Goal: Leave review/rating: Leave review/rating

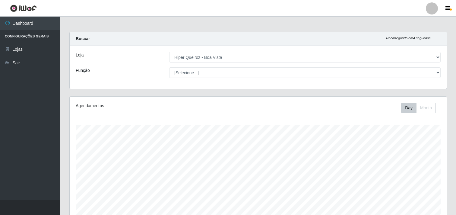
select select "514"
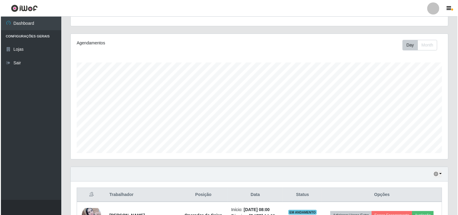
scroll to position [134, 0]
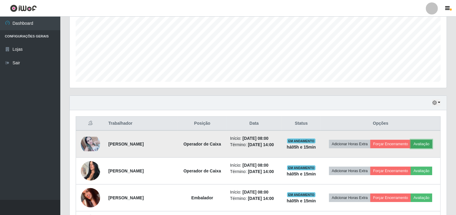
click at [426, 144] on button "Avaliação" at bounding box center [421, 144] width 21 height 8
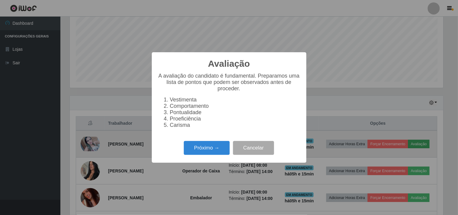
scroll to position [125, 373]
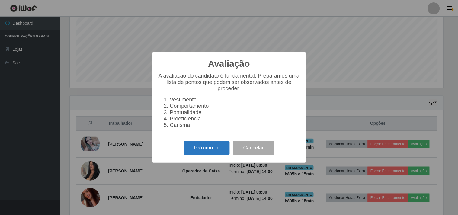
click at [214, 147] on button "Próximo →" at bounding box center [207, 148] width 46 height 14
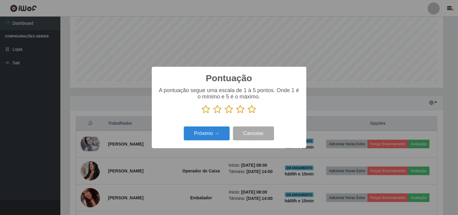
scroll to position [301503, 301254]
click at [241, 107] on icon at bounding box center [240, 109] width 8 height 9
click at [236, 114] on input "radio" at bounding box center [236, 114] width 0 height 0
click at [214, 135] on button "Próximo →" at bounding box center [207, 133] width 46 height 14
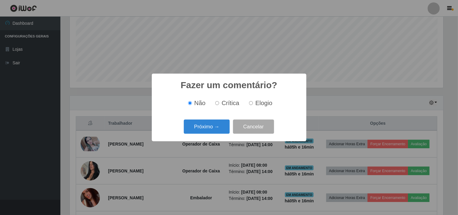
click at [221, 133] on button "Próximo →" at bounding box center [207, 126] width 46 height 14
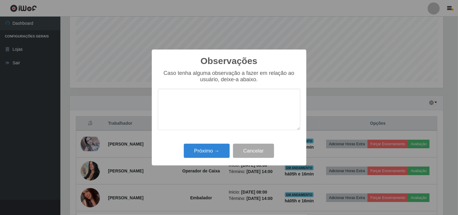
click at [218, 125] on div "Caso tenha alguma observação a fazer em relação ao usuário, deixe-a abaixo." at bounding box center [229, 103] width 142 height 66
click at [220, 150] on button "Próximo →" at bounding box center [207, 151] width 46 height 14
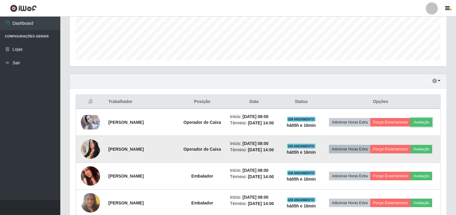
scroll to position [167, 0]
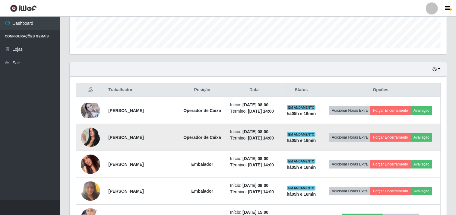
click at [85, 134] on img at bounding box center [90, 137] width 19 height 26
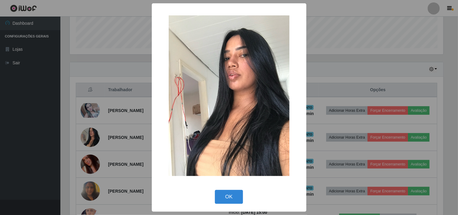
click at [105, 117] on div "× OK Cancel" at bounding box center [229, 107] width 458 height 215
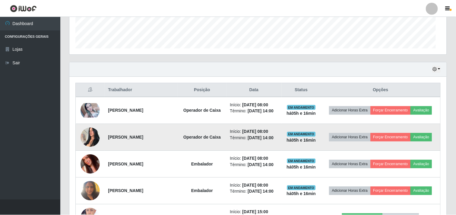
scroll to position [125, 377]
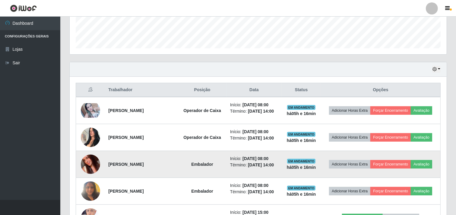
click at [90, 160] on img at bounding box center [90, 164] width 19 height 34
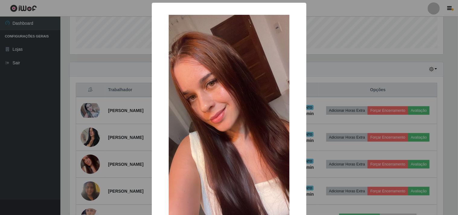
click at [100, 152] on div "× OK Cancel" at bounding box center [229, 107] width 458 height 215
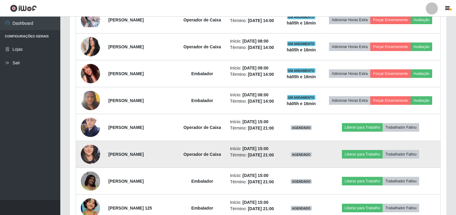
scroll to position [268, 0]
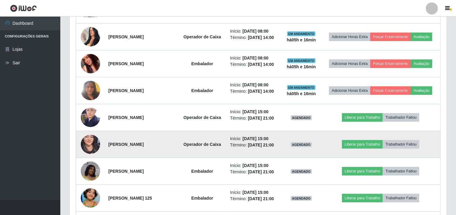
click at [92, 140] on img at bounding box center [90, 144] width 19 height 42
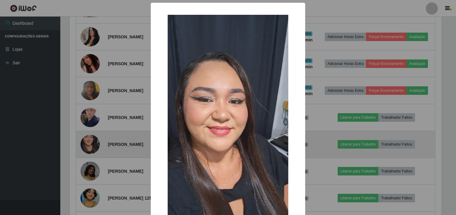
scroll to position [125, 373]
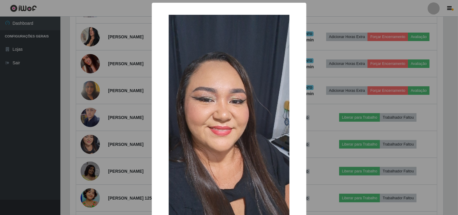
click at [92, 136] on div "× OK Cancel" at bounding box center [229, 107] width 458 height 215
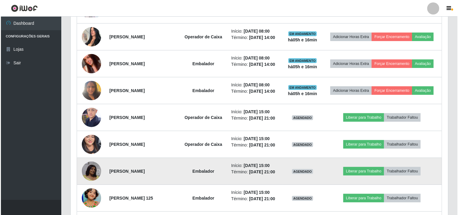
scroll to position [125, 377]
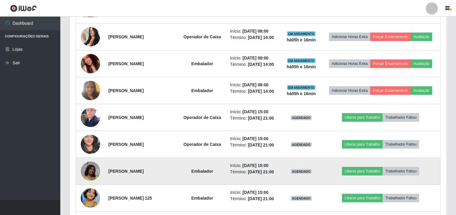
click at [95, 164] on img at bounding box center [90, 170] width 19 height 19
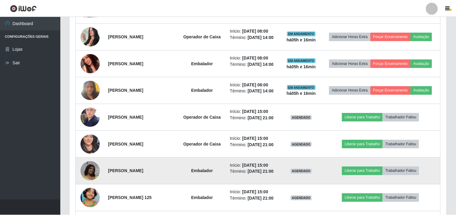
scroll to position [125, 373]
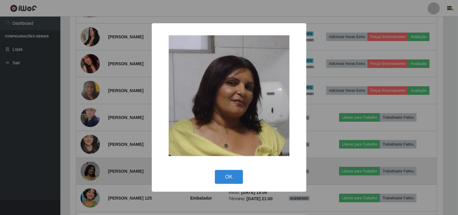
click at [95, 164] on div "× OK Cancel" at bounding box center [229, 107] width 458 height 215
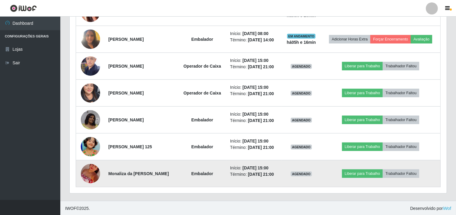
scroll to position [320, 0]
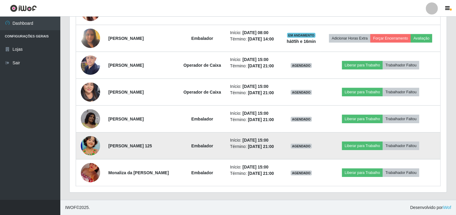
click at [87, 148] on img at bounding box center [90, 145] width 19 height 34
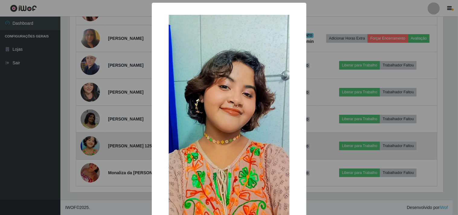
click at [87, 148] on div "× OK Cancel" at bounding box center [229, 107] width 458 height 215
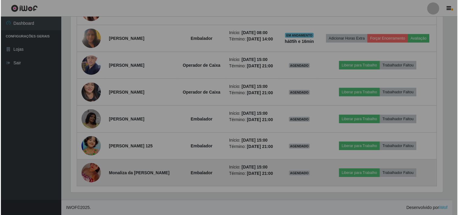
scroll to position [125, 377]
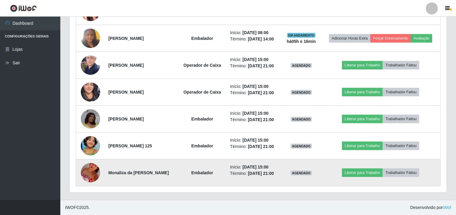
click at [91, 169] on img at bounding box center [90, 172] width 19 height 34
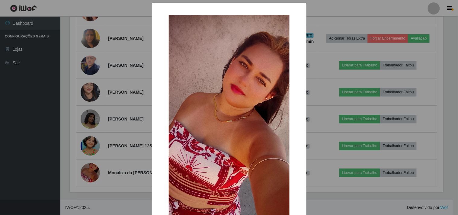
click at [91, 166] on div "× OK Cancel" at bounding box center [229, 107] width 458 height 215
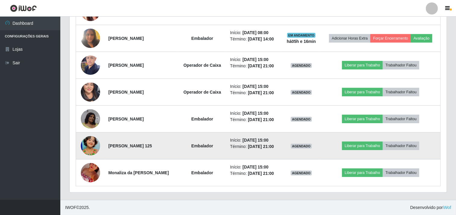
click at [90, 144] on img at bounding box center [90, 145] width 19 height 34
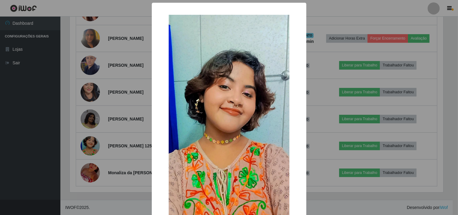
click at [90, 138] on div "× OK Cancel" at bounding box center [229, 107] width 458 height 215
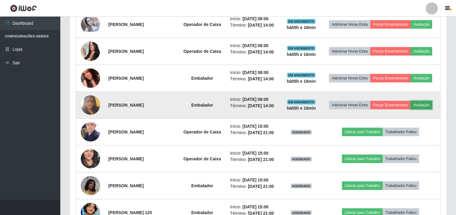
click at [424, 103] on button "Avaliação" at bounding box center [421, 105] width 21 height 8
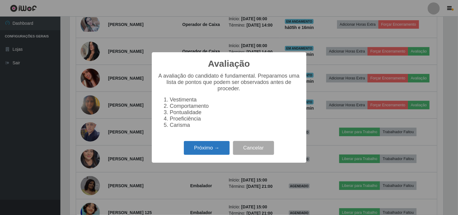
click at [205, 145] on button "Próximo →" at bounding box center [207, 148] width 46 height 14
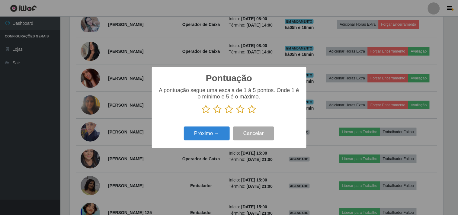
click at [253, 107] on icon at bounding box center [252, 109] width 8 height 9
click at [248, 114] on input "radio" at bounding box center [248, 114] width 0 height 0
click at [215, 133] on button "Próximo →" at bounding box center [207, 133] width 46 height 14
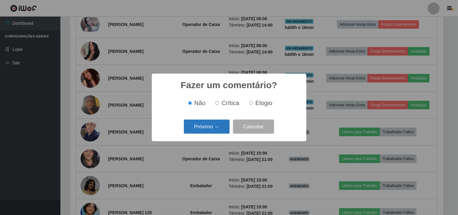
click at [217, 128] on button "Próximo →" at bounding box center [207, 126] width 46 height 14
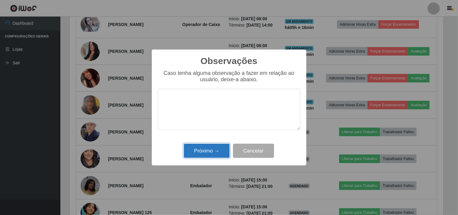
click at [208, 148] on button "Próximo →" at bounding box center [207, 151] width 46 height 14
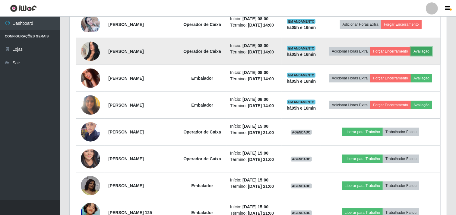
click at [428, 52] on button "Avaliação" at bounding box center [421, 51] width 21 height 8
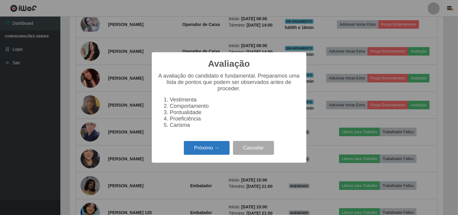
click at [214, 152] on button "Próximo →" at bounding box center [207, 148] width 46 height 14
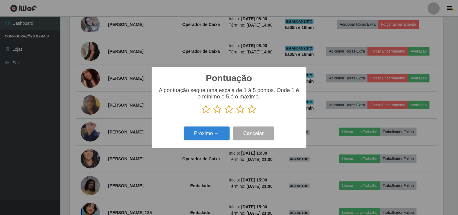
click at [242, 110] on icon at bounding box center [240, 109] width 8 height 9
click at [236, 114] on input "radio" at bounding box center [236, 114] width 0 height 0
click at [212, 133] on button "Próximo →" at bounding box center [207, 133] width 46 height 14
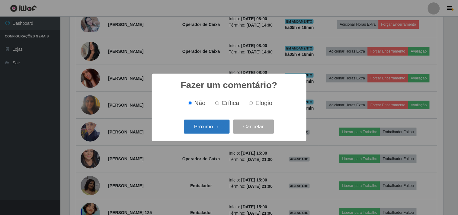
click at [211, 125] on button "Próximo →" at bounding box center [207, 126] width 46 height 14
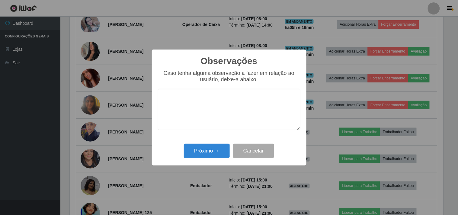
click at [189, 106] on textarea at bounding box center [229, 109] width 142 height 41
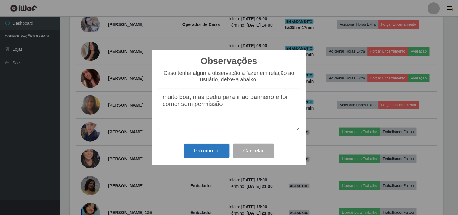
type textarea "muito boa, mas pediu para ir ao banheiro e foi comer sem permissão"
click at [201, 149] on button "Próximo →" at bounding box center [207, 151] width 46 height 14
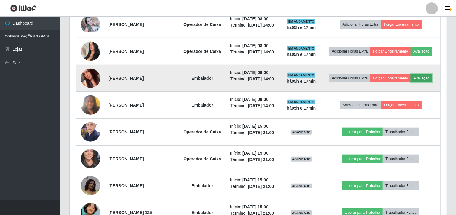
click at [426, 78] on button "Avaliação" at bounding box center [421, 78] width 21 height 8
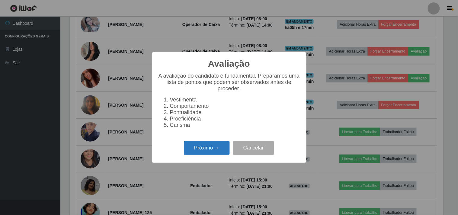
click at [210, 150] on button "Próximo →" at bounding box center [207, 148] width 46 height 14
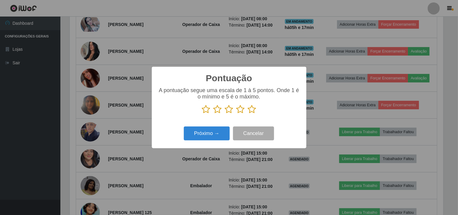
scroll to position [301503, 301254]
click at [240, 110] on icon at bounding box center [240, 109] width 8 height 9
click at [236, 114] on input "radio" at bounding box center [236, 114] width 0 height 0
click at [198, 134] on button "Próximo →" at bounding box center [207, 133] width 46 height 14
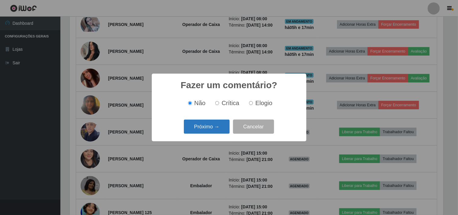
click at [208, 128] on button "Próximo →" at bounding box center [207, 126] width 46 height 14
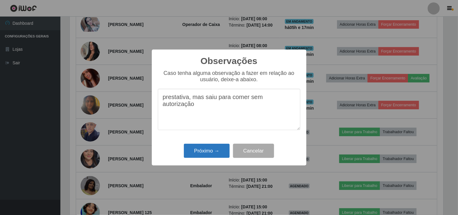
type textarea "prestativa, mas saiu para comer sem autorização"
click at [216, 147] on button "Próximo →" at bounding box center [207, 151] width 46 height 14
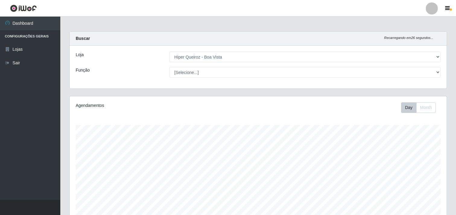
scroll to position [0, 0]
click at [192, 39] on div "Buscar Recarregando em 5 segundos..." at bounding box center [258, 39] width 377 height 14
click at [344, 94] on div "Carregando... Buscar Recarregando em 28 segundos... Loja [Selecione...] Hiper Q…" at bounding box center [258, 64] width 387 height 65
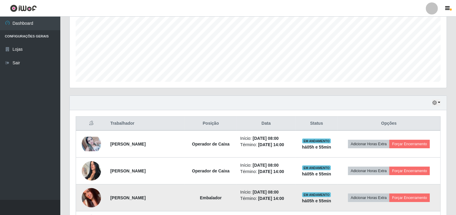
scroll to position [234, 0]
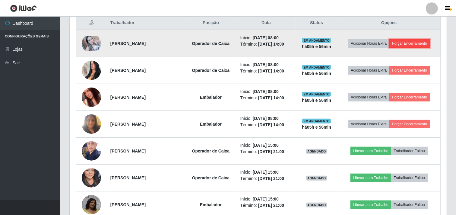
click at [413, 46] on button "Forçar Encerramento" at bounding box center [409, 43] width 40 height 8
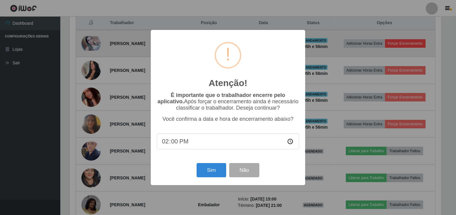
scroll to position [125, 373]
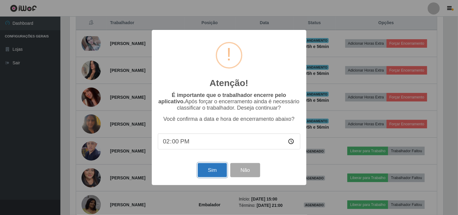
click at [208, 170] on button "Sim" at bounding box center [212, 170] width 29 height 14
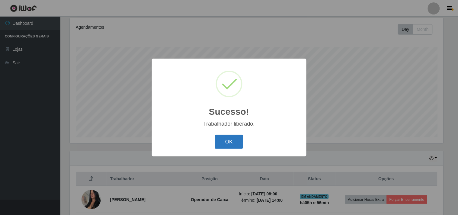
click at [237, 140] on button "OK" at bounding box center [229, 142] width 28 height 14
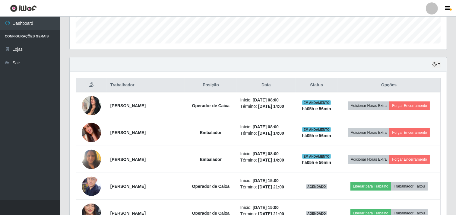
scroll to position [179, 0]
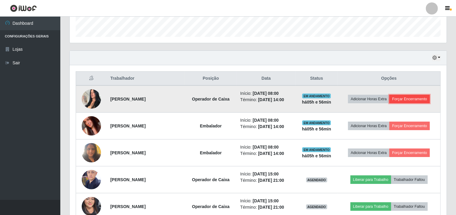
click at [415, 95] on button "Forçar Encerramento" at bounding box center [409, 99] width 40 height 8
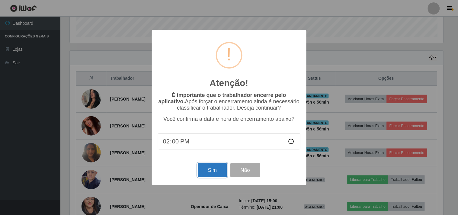
click at [209, 167] on button "Sim" at bounding box center [212, 170] width 29 height 14
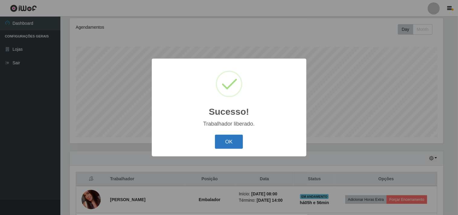
click at [238, 144] on button "OK" at bounding box center [229, 142] width 28 height 14
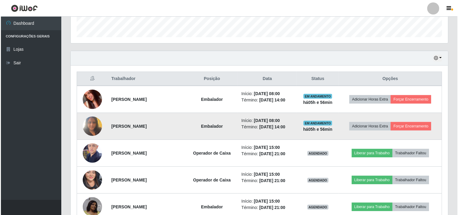
scroll to position [179, 0]
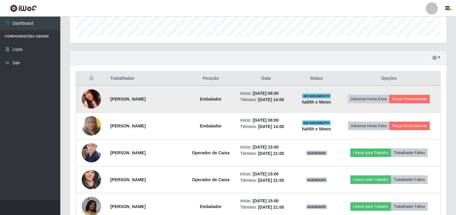
click at [410, 93] on td "Adicionar Horas Extra Forçar Encerramento" at bounding box center [389, 98] width 103 height 27
click at [409, 101] on button "Forçar Encerramento" at bounding box center [409, 99] width 40 height 8
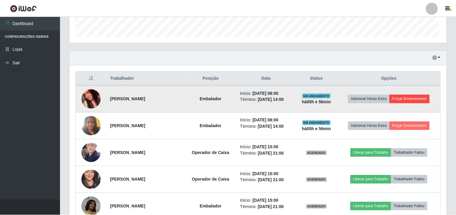
scroll to position [125, 373]
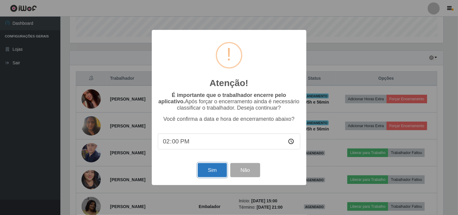
click at [218, 168] on button "Sim" at bounding box center [212, 170] width 29 height 14
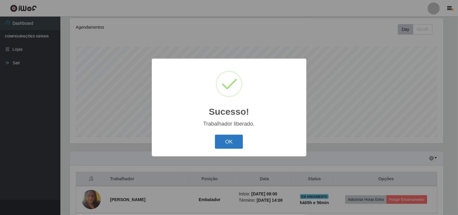
click at [233, 139] on button "OK" at bounding box center [229, 142] width 28 height 14
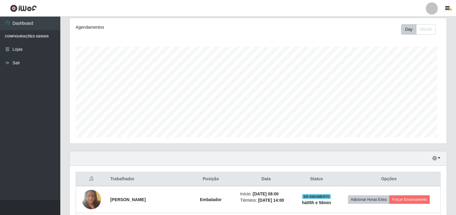
scroll to position [301503, 301251]
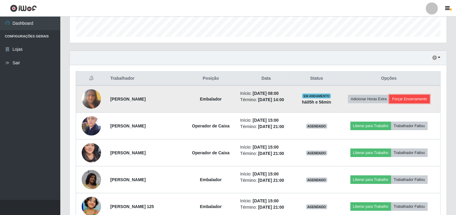
click at [412, 99] on button "Forçar Encerramento" at bounding box center [409, 99] width 40 height 8
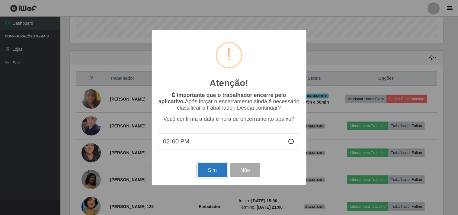
click at [216, 172] on button "Sim" at bounding box center [212, 170] width 29 height 14
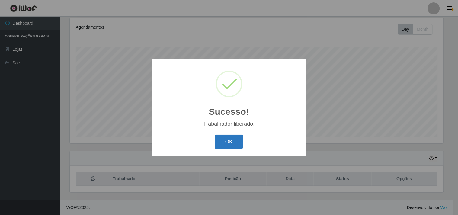
click at [236, 139] on button "OK" at bounding box center [229, 142] width 28 height 14
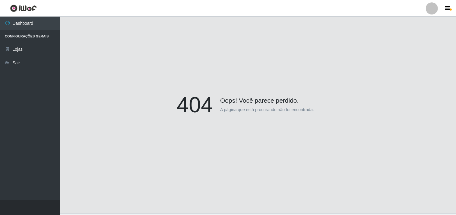
scroll to position [52, 0]
